Goal: Information Seeking & Learning: Learn about a topic

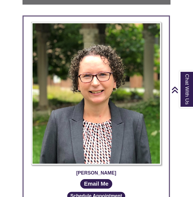
scroll to position [256, 0]
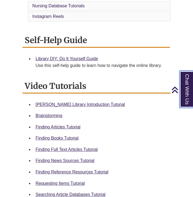
scroll to position [186, 0]
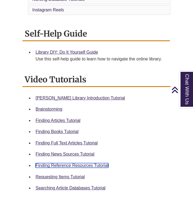
click at [50, 165] on link "Finding Reference Resources Tutorial" at bounding box center [71, 165] width 73 height 5
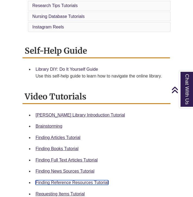
scroll to position [170, 0]
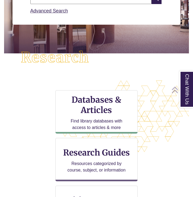
scroll to position [96, 0]
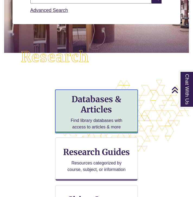
click at [91, 115] on div "Databases & Articles Find library databases with access to articles & more" at bounding box center [96, 111] width 82 height 43
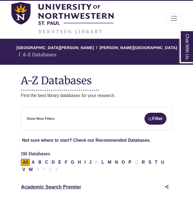
scroll to position [38, 0]
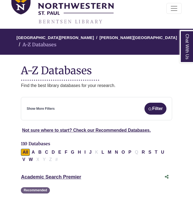
click at [50, 106] on link "Show More Filters" at bounding box center [41, 108] width 28 height 5
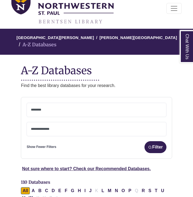
click at [42, 127] on textarea "Search" at bounding box center [96, 129] width 131 height 4
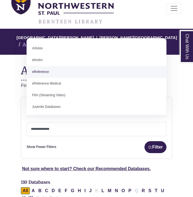
select select "*****"
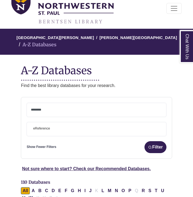
scroll to position [12, 0]
click at [54, 108] on textarea "Search" at bounding box center [96, 110] width 131 height 4
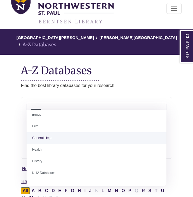
scroll to position [217, 0]
select select "*****"
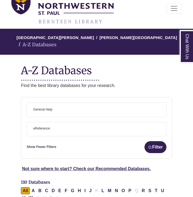
scroll to position [107, 0]
click at [146, 141] on button "Filter" at bounding box center [155, 147] width 22 height 12
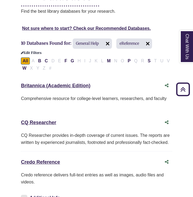
scroll to position [115, 0]
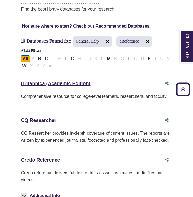
click at [53, 157] on link "Credo Reference This link opens in a new window" at bounding box center [40, 159] width 39 height 5
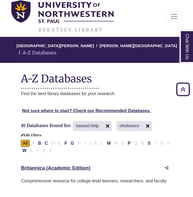
scroll to position [0, 0]
